Goal: Use online tool/utility: Utilize a website feature to perform a specific function

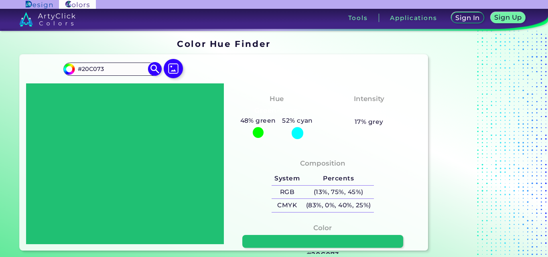
click at [94, 71] on input "#20C073" at bounding box center [112, 69] width 75 height 11
paste input "#700532"
click at [85, 68] on input "##700532" at bounding box center [112, 69] width 75 height 11
type input "#700532"
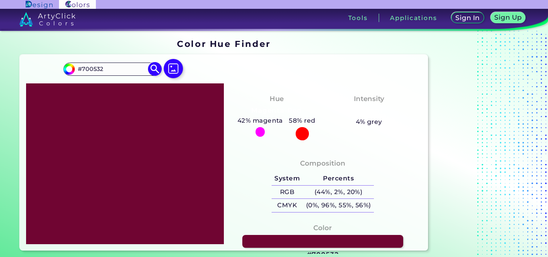
click at [155, 70] on img at bounding box center [155, 69] width 14 height 14
click at [68, 70] on input "#700532" at bounding box center [68, 68] width 10 height 10
type input "#8c083f"
type input "#8C083F"
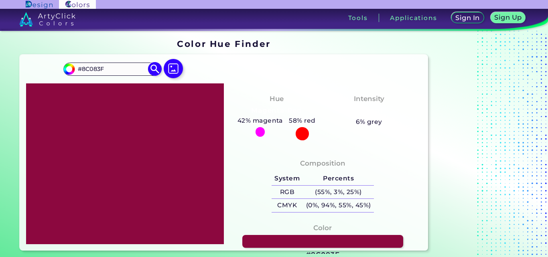
type input "#8f0a41"
type input "#8F0A41"
type input "#8c083f"
type input "#8C083F"
type input "#8d073f"
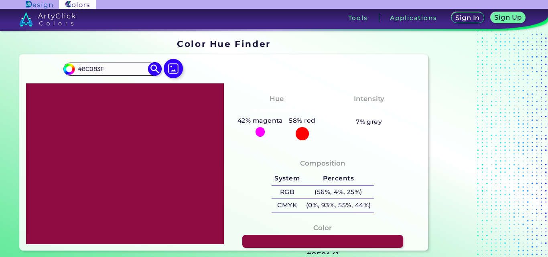
type input "#8D073F"
type input "#8e063f"
type input "#8E063F"
type input "#89063c"
type input "#89063C"
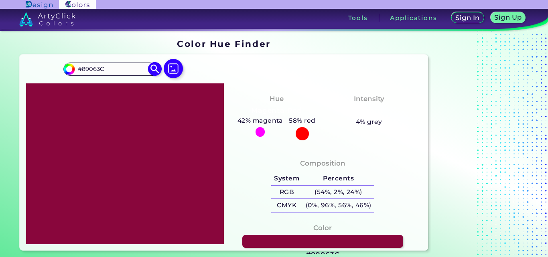
type input "#8a053c"
type input "#8A053C"
type input "#8e063f"
type input "#8E063F"
type input "#940541"
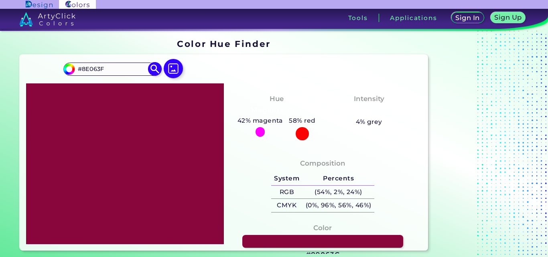
type input "#940541"
type input "#990543"
type input "#9e0545"
type input "#9E0545"
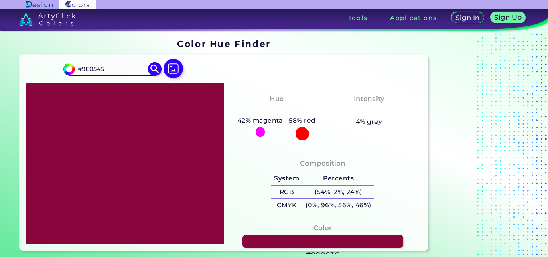
type input "#a30547"
type input "#A30547"
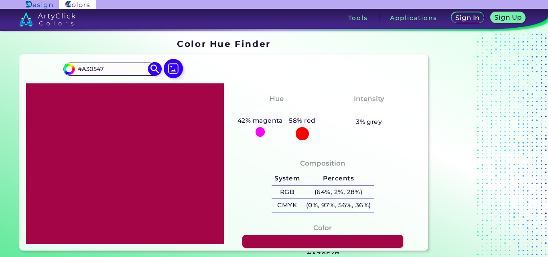
type input "#a80549"
type input "#A80549"
type input "#ad054b"
type input "#AD054B"
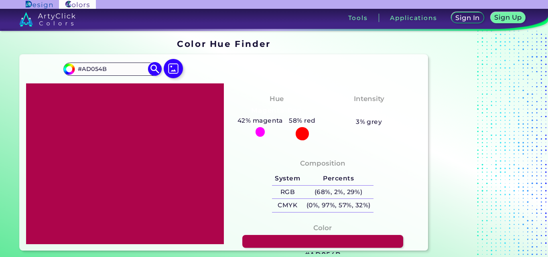
type input "#b3054d"
type input "#B3054D"
type input "#b70650"
type input "#B70650"
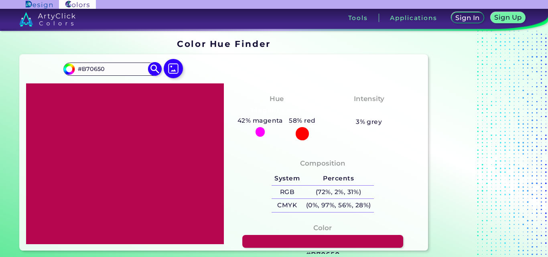
type input "#bc0652"
type input "#[DATE]"
type input "#bb0752"
type input "#BB0752"
type input "#c00754"
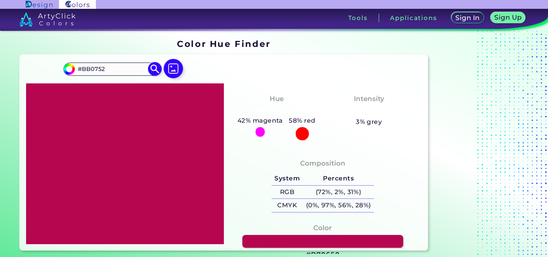
type input "#C00754"
type input "#bf0854"
type input "#BF0854"
type input "#c30957"
type input "#C30957"
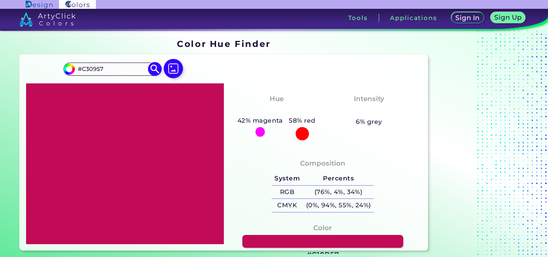
type input "#c10b57"
type input "#C10B57"
type input "#bd0a55"
type input "#BD0A55"
type input "#bb0c55"
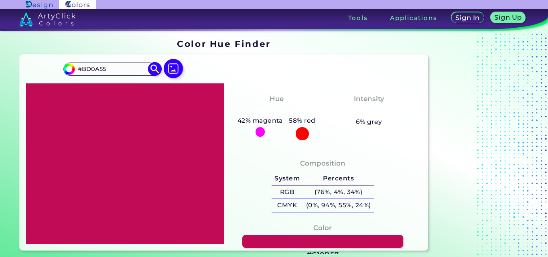
type input "#BB0C55"
type input "#bf0d57"
type input "#BF0D57"
type input "#ba0d55"
type input "#BA0D55"
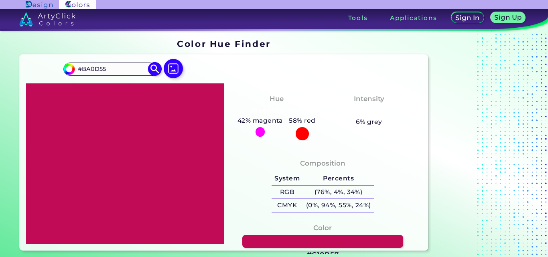
type input "#b80f55"
type input "#B80F55"
type input "#b71056"
type input "#B71056"
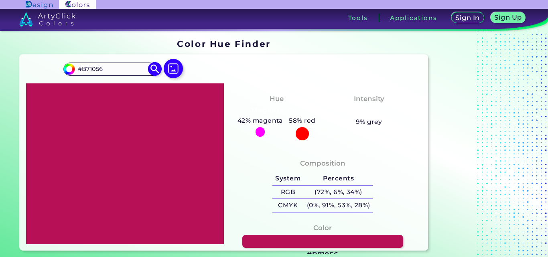
type input "#b51256"
type input "#B51256"
type input "#b41356"
type input "#B41356"
type input "#b31456"
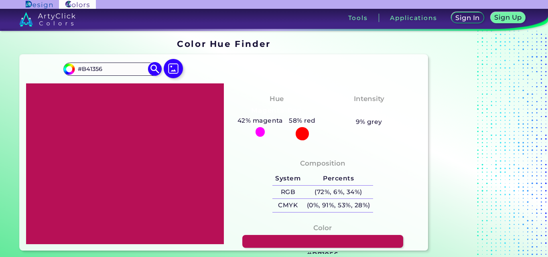
type input "#B31456"
type input "#b21556"
type input "#B21556"
type input "#b51759"
type input "#B51759"
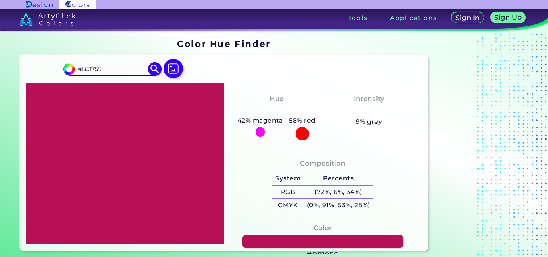
type input "#b11657"
type input "#B11657"
type input "#af1857"
type input "#AF1857"
type input "#ae1957"
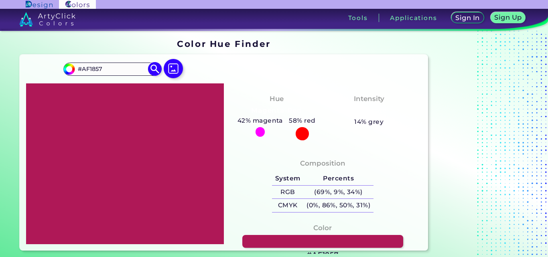
type input "#AE1957"
type input "#b11b59"
type input "#B11B59"
type input "#ad1a57"
type input "#AD1A57"
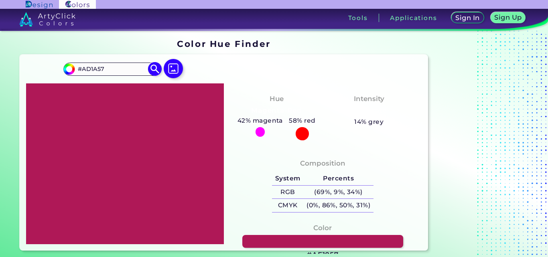
type input "#ac1b57"
type input "#AC1B57"
type input "#ad1a57"
type input "#AD1A57"
type input "#ac1b57"
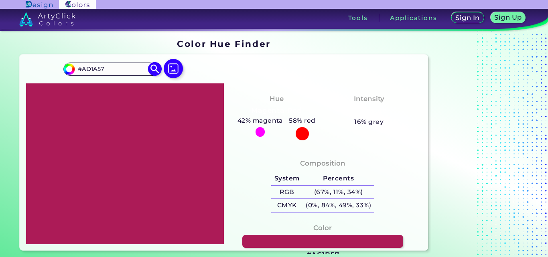
type input "#AC1B57"
type input "#a61c55"
type input "#A61C55"
type input "#a11b53"
type input "#A11B53"
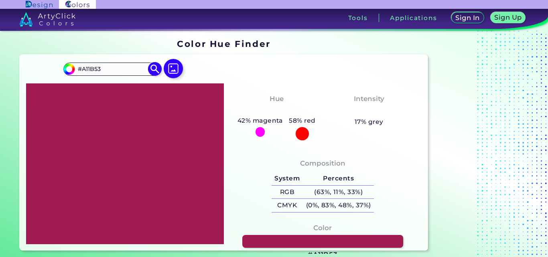
type input "#a01c53"
type input "#A01C53"
type input "#9d1b51"
type input "#9D1B51"
type input "#991a4f"
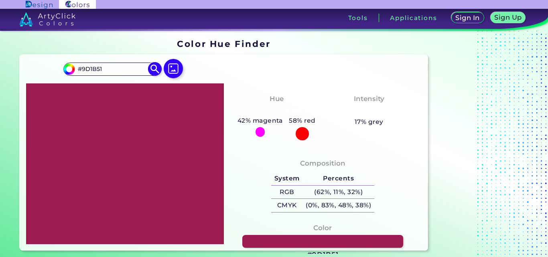
type input "#991A4F"
type input "#9a194f"
type input "#9A194F"
type input "#991a4f"
type input "#991A4F"
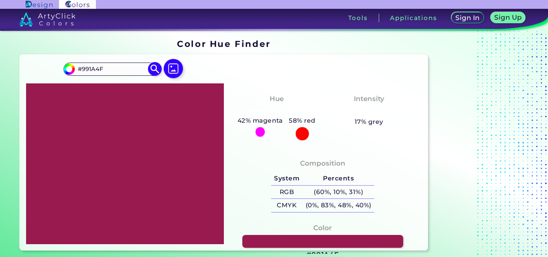
type input "#931a4d"
type input "#931A4D"
type input "#94194c"
type input "#94194C"
type input "#8f194a"
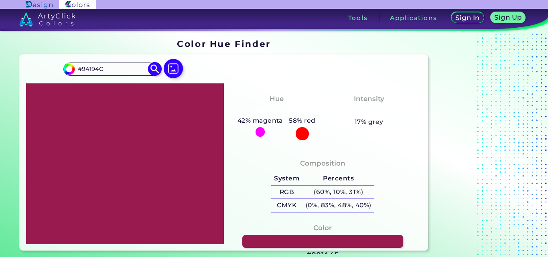
type input "#8F194A"
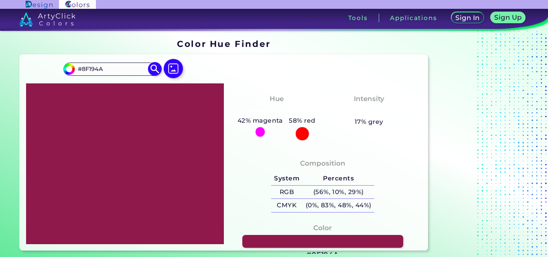
type input "#8c1848"
type input "#8C1848"
type input "#8b1848"
type input "#8B1848"
type input "#871746"
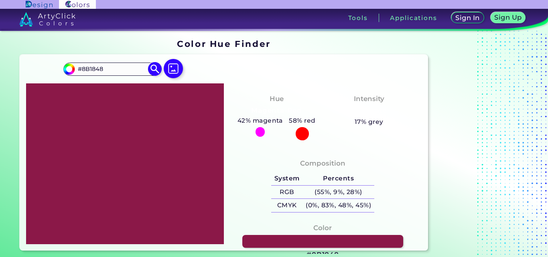
type input "#871746"
click at [249, 167] on div "Composition System Percents RGB (53%, 9%, 27%) CMYK (0%, 83%, 48%, 47%)" at bounding box center [322, 186] width 185 height 65
